Goal: Task Accomplishment & Management: Use online tool/utility

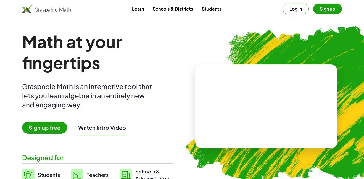
click at [222, 65] on div at bounding box center [266, 106] width 142 height 84
click at [299, 7] on button "Log in" at bounding box center [296, 9] width 26 height 11
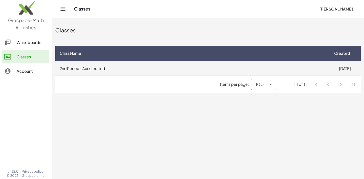
click at [204, 70] on td "2nd Period - Accelerated" at bounding box center [192, 68] width 274 height 14
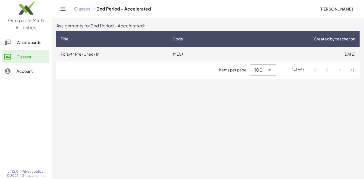
click at [140, 54] on td "Forsyth Pre-Check In" at bounding box center [112, 54] width 112 height 14
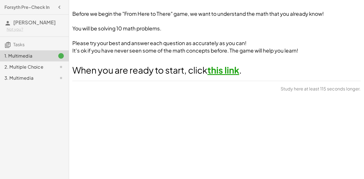
click at [226, 72] on link "this link" at bounding box center [224, 69] width 32 height 11
